Goal: Navigation & Orientation: Find specific page/section

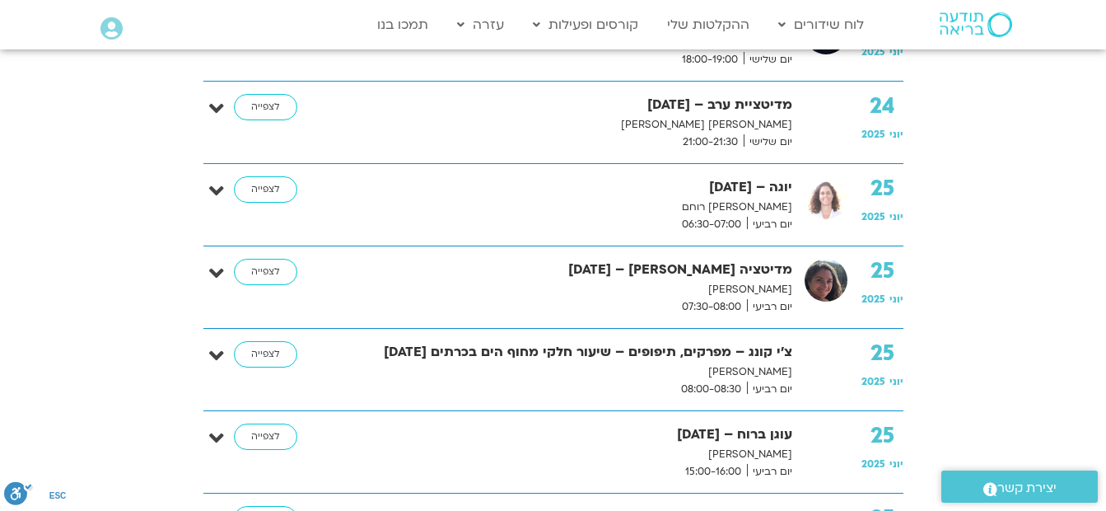
scroll to position [6671, 0]
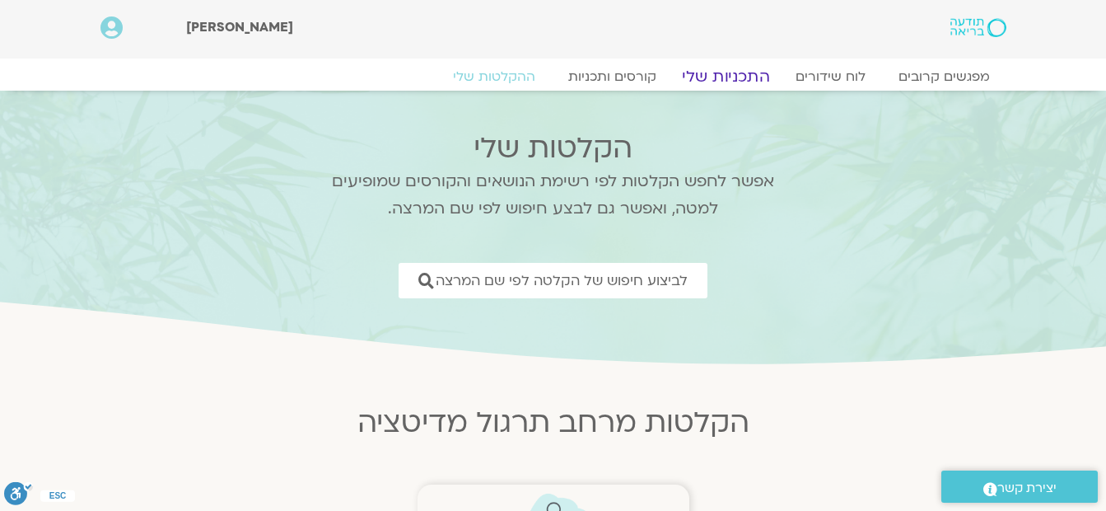
click at [728, 69] on link "התכניות שלי" at bounding box center [726, 77] width 128 height 20
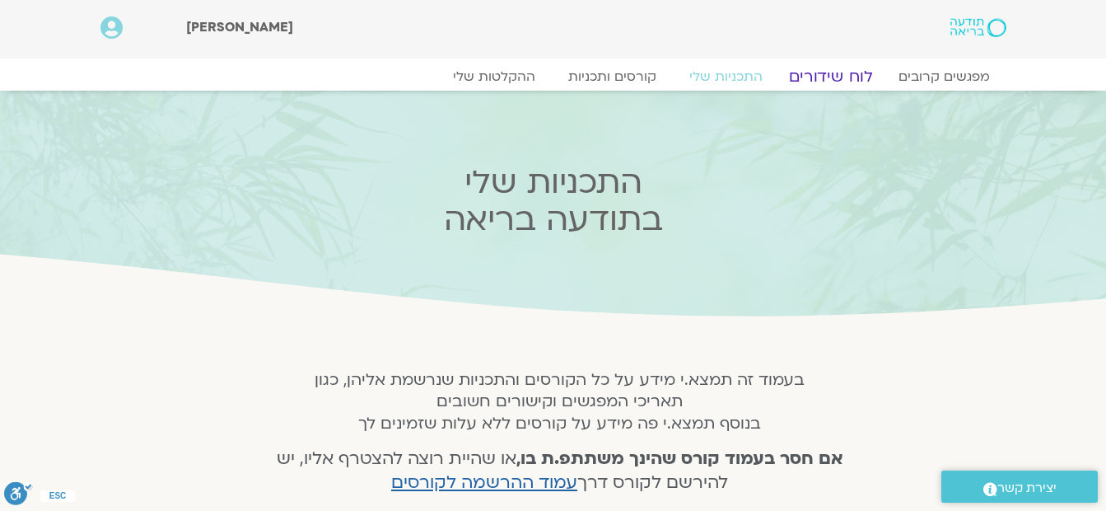
click at [845, 79] on link "לוח שידורים" at bounding box center [830, 77] width 124 height 20
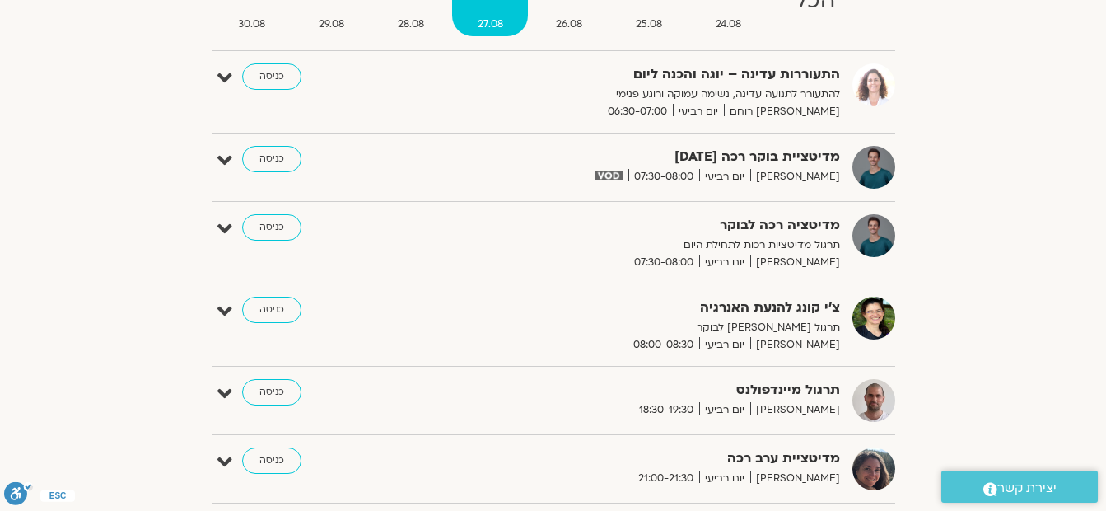
scroll to position [329, 0]
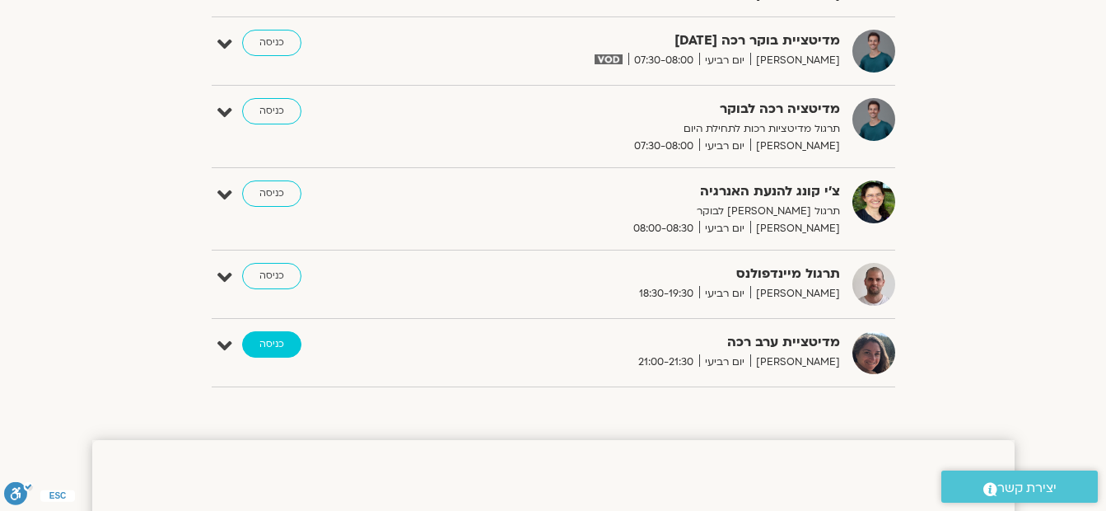
click at [283, 340] on link "כניסה" at bounding box center [271, 344] width 59 height 26
